Goal: Task Accomplishment & Management: Use online tool/utility

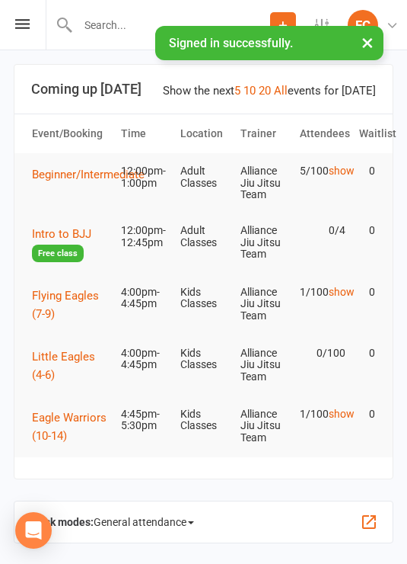
click at [21, 21] on icon at bounding box center [22, 24] width 14 height 10
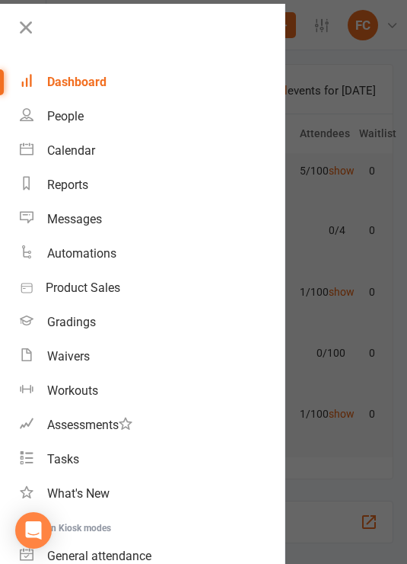
click at [91, 156] on div "Calendar" at bounding box center [71, 150] width 48 height 14
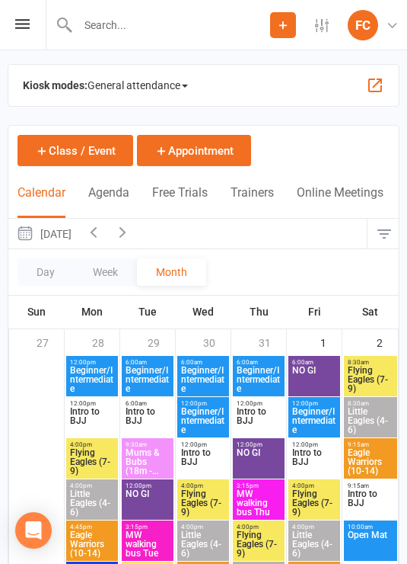
click at [177, 89] on span "General attendance" at bounding box center [138, 85] width 101 height 24
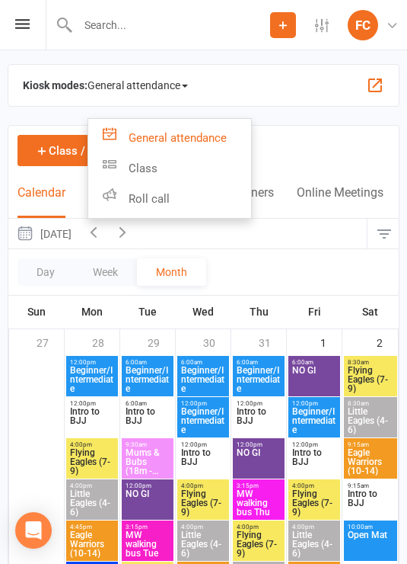
click at [207, 197] on link "Roll call" at bounding box center [169, 199] width 163 height 30
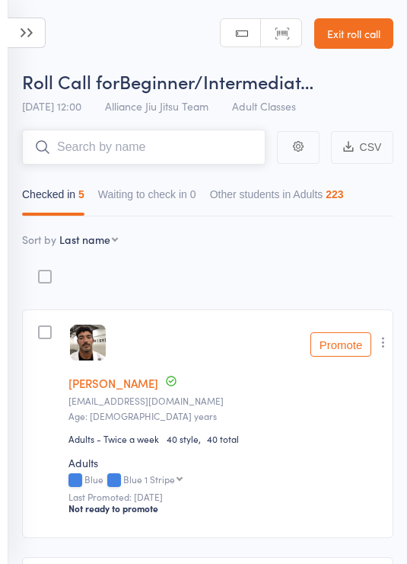
click at [167, 149] on input "search" at bounding box center [144, 146] width 244 height 35
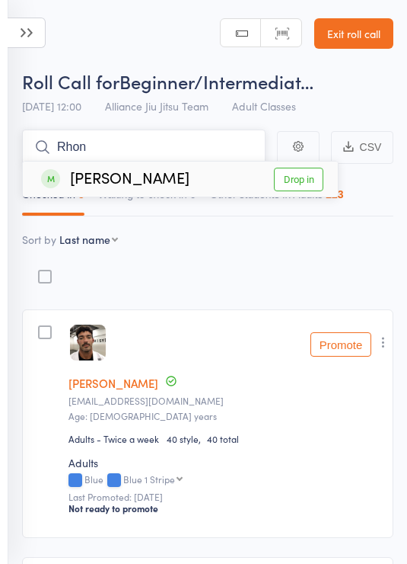
type input "Rhon"
click at [299, 189] on link "Drop in" at bounding box center [299, 180] width 50 height 24
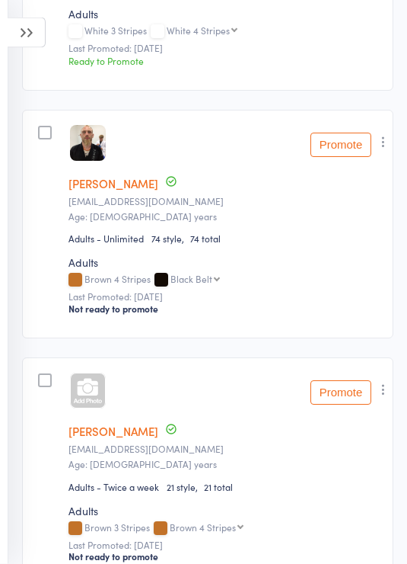
scroll to position [1261, 0]
